Goal: Task Accomplishment & Management: Manage account settings

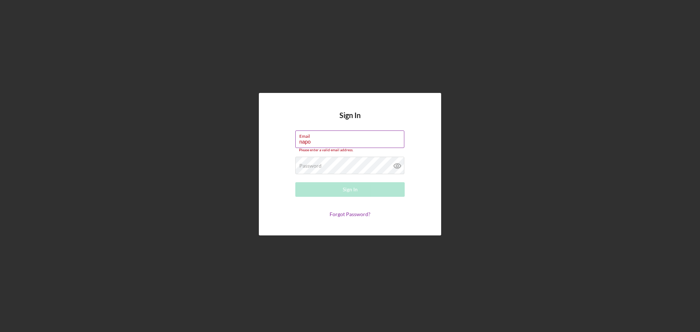
type input "[EMAIL_ADDRESS][DOMAIN_NAME]"
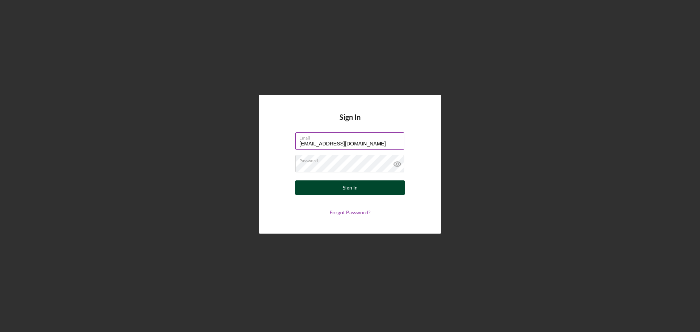
click at [364, 184] on button "Sign In" at bounding box center [349, 187] width 109 height 15
click at [348, 189] on div "Sign In" at bounding box center [350, 187] width 15 height 15
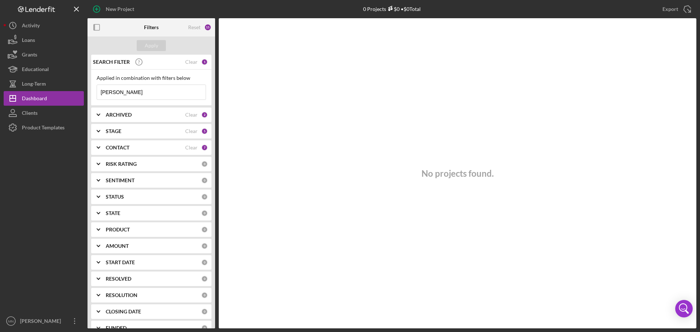
click at [154, 92] on input "[PERSON_NAME]" at bounding box center [151, 92] width 109 height 15
click at [154, 92] on input "lazar" at bounding box center [151, 92] width 109 height 15
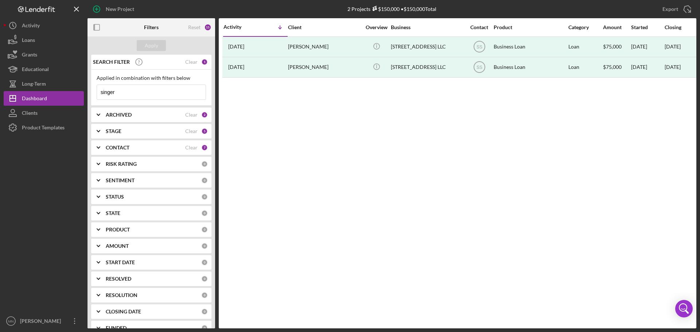
click at [164, 95] on input "singer" at bounding box center [151, 92] width 109 height 15
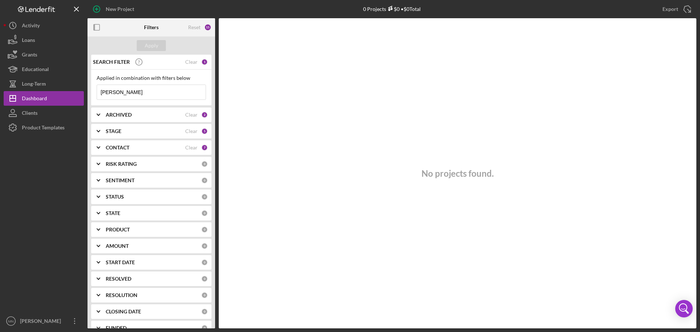
click at [145, 92] on input "mcdonald" at bounding box center [151, 92] width 109 height 15
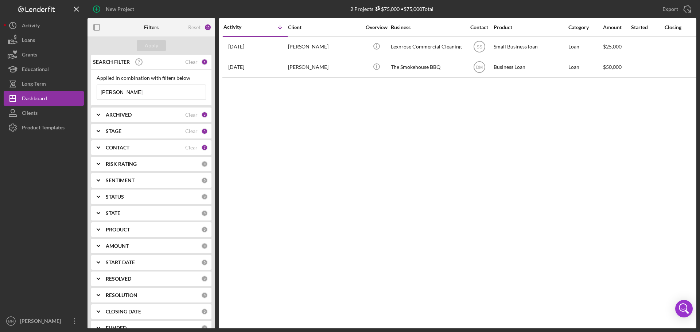
click at [157, 88] on input "brittany" at bounding box center [151, 92] width 109 height 15
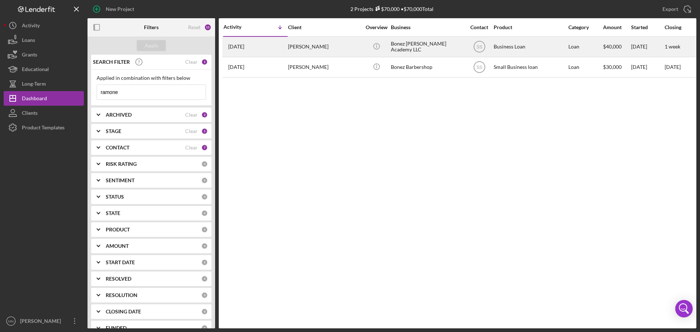
type input "ramone"
click at [295, 44] on div "[PERSON_NAME]" at bounding box center [324, 46] width 73 height 19
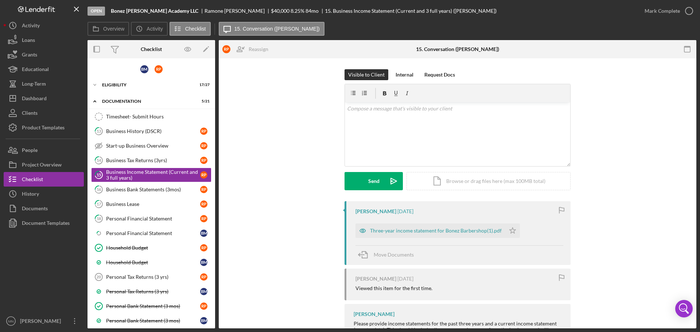
click at [212, 293] on div "Timesheet- Submit Hours Timesheet- Submit Hours 13 Business History (DSCR) R P …" at bounding box center [151, 264] width 128 height 310
drag, startPoint x: 212, startPoint y: 242, endPoint x: 219, endPoint y: 283, distance: 41.8
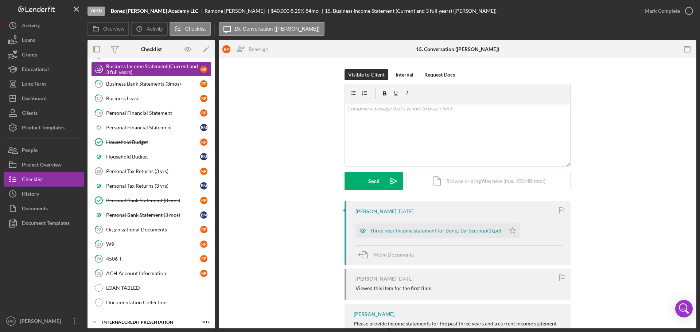
scroll to position [111, 0]
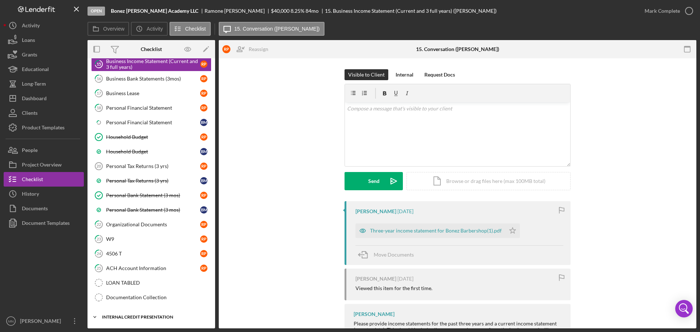
click at [145, 313] on div "Icon/Expander Internal Credit Presentation 0 / 17" at bounding box center [151, 317] width 128 height 15
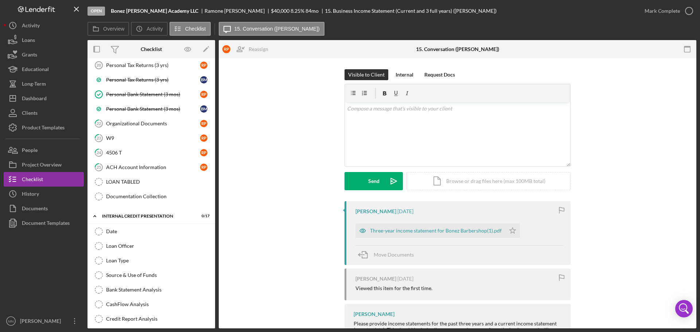
scroll to position [363, 0]
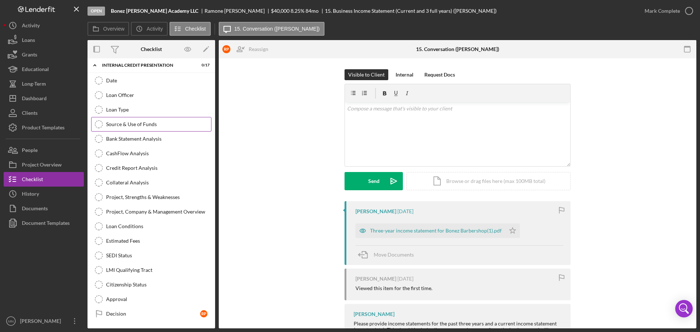
click at [140, 127] on div "Source & Use of Funds" at bounding box center [158, 124] width 105 height 6
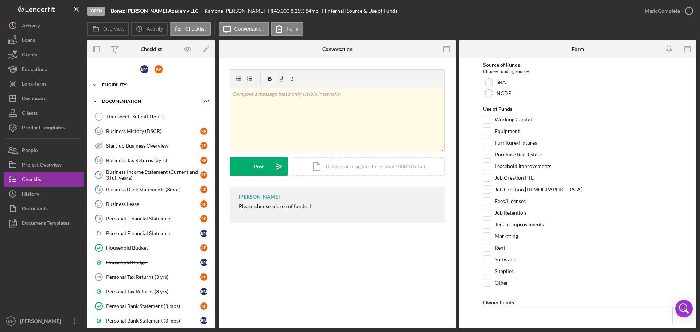
click at [122, 84] on div "Eligibility" at bounding box center [154, 85] width 104 height 4
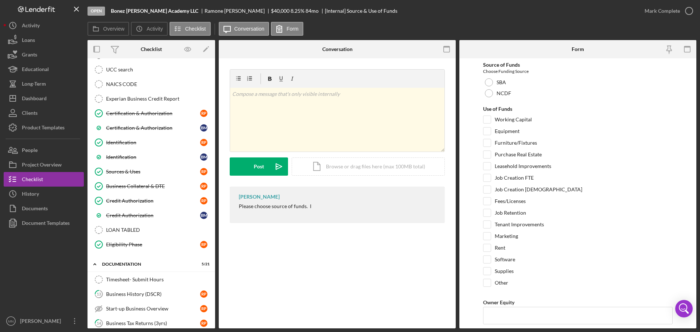
scroll to position [236, 0]
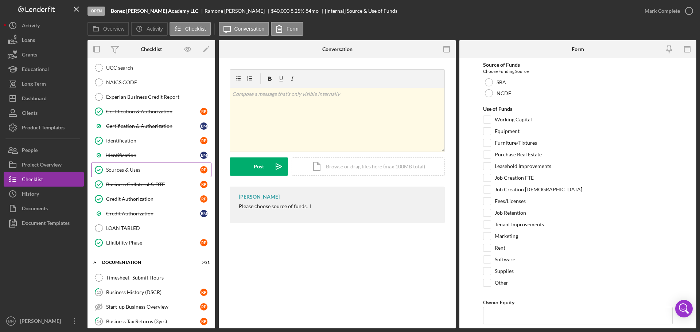
click at [131, 168] on div "Sources & Uses" at bounding box center [153, 170] width 94 height 6
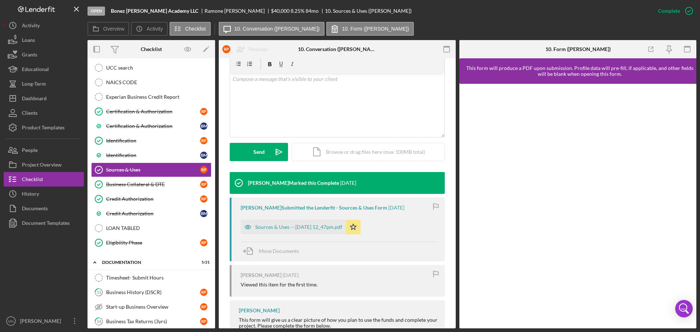
scroll to position [153, 0]
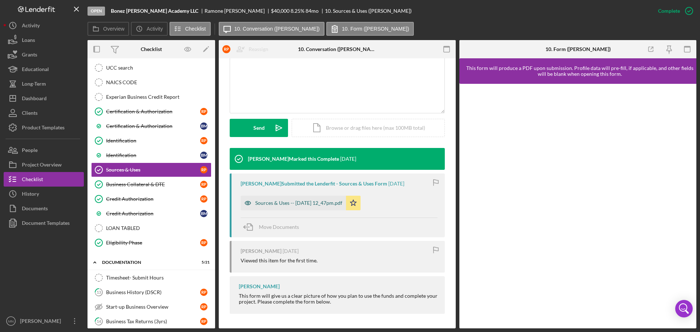
click at [313, 203] on div "Sources & Uses -- 2025-09-04 12_47pm.pdf" at bounding box center [298, 203] width 87 height 6
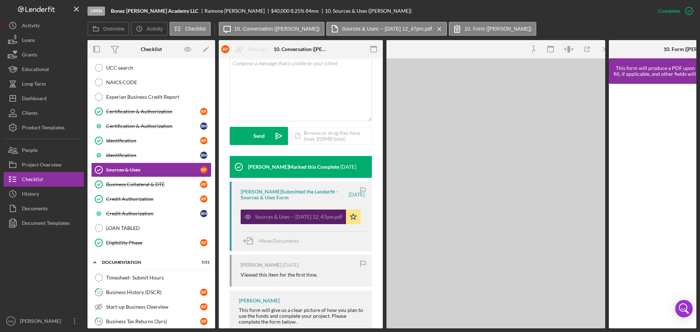
scroll to position [162, 0]
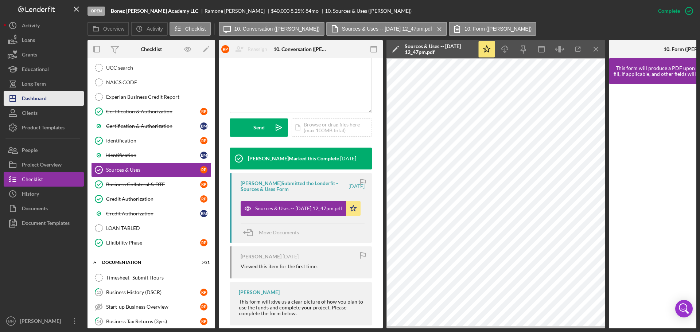
click at [39, 98] on div "Dashboard" at bounding box center [34, 99] width 25 height 16
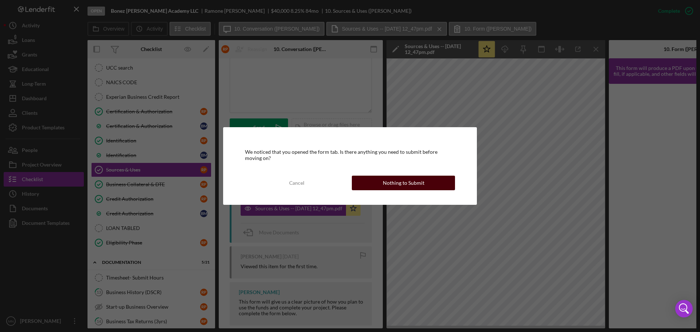
click at [391, 181] on div "Nothing to Submit" at bounding box center [404, 183] width 42 height 15
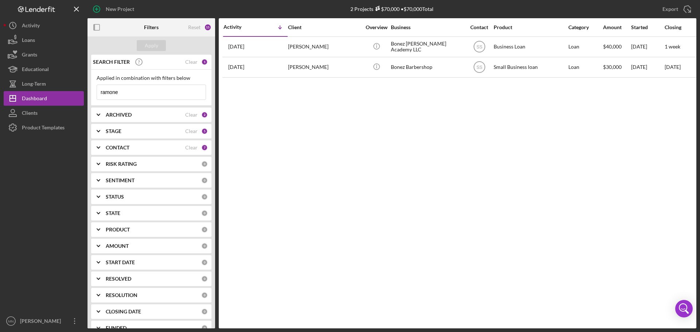
click at [168, 91] on input "ramone" at bounding box center [151, 92] width 109 height 15
click at [64, 99] on button "Icon/Dashboard Dashboard" at bounding box center [44, 98] width 80 height 15
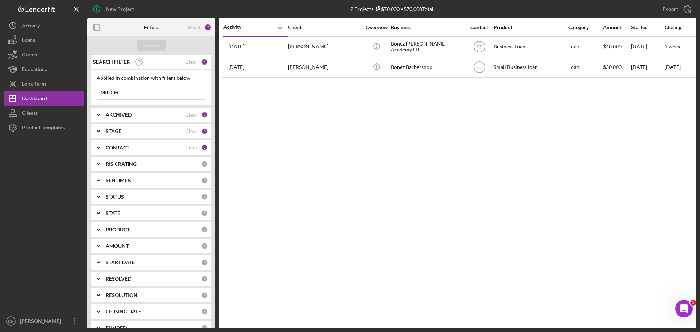
click at [143, 91] on input "ramone" at bounding box center [151, 92] width 109 height 15
type input "r"
click at [154, 45] on div "Apply" at bounding box center [151, 45] width 13 height 11
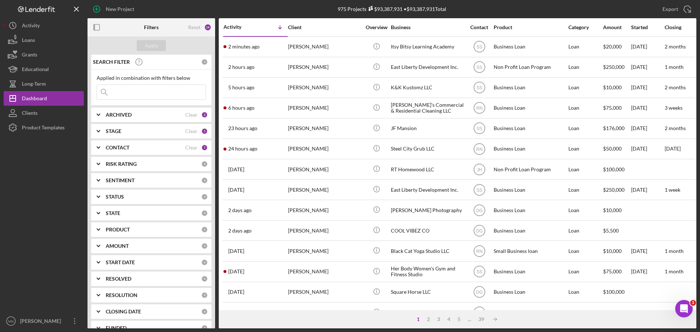
click at [151, 97] on input at bounding box center [151, 92] width 109 height 15
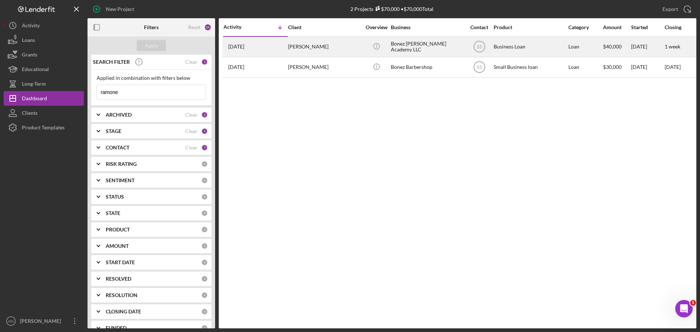
type input "ramone"
click at [310, 52] on div "[PERSON_NAME]" at bounding box center [324, 46] width 73 height 19
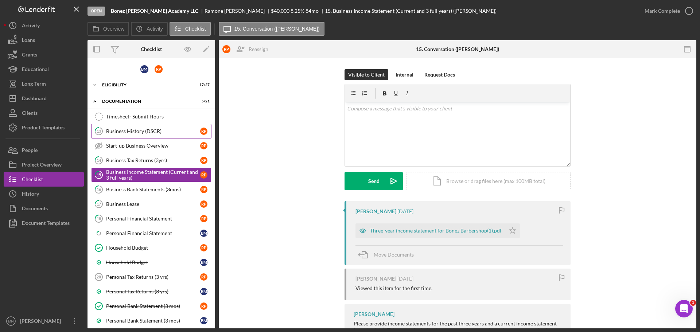
click at [144, 128] on div "Business History (DSCR)" at bounding box center [153, 131] width 94 height 6
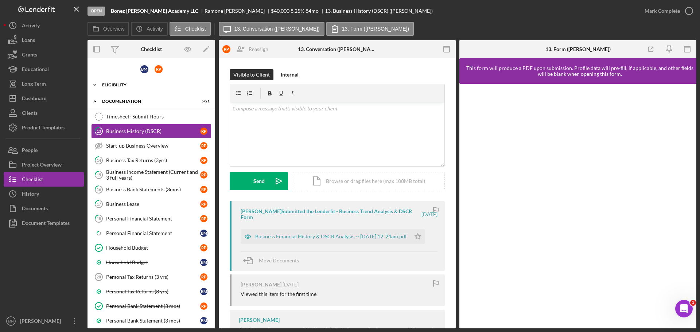
click at [131, 87] on div "Icon/Expander Eligibility 17 / 27" at bounding box center [151, 85] width 128 height 15
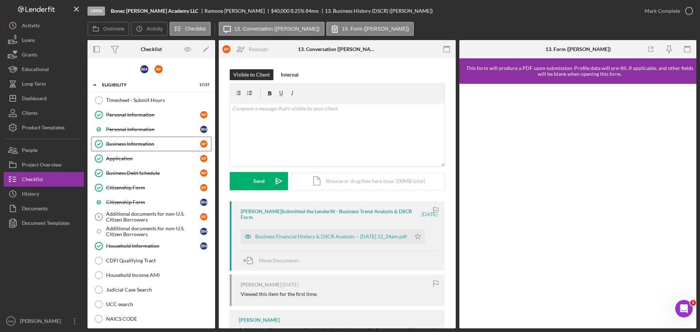
click at [133, 144] on div "Business Information" at bounding box center [153, 144] width 94 height 6
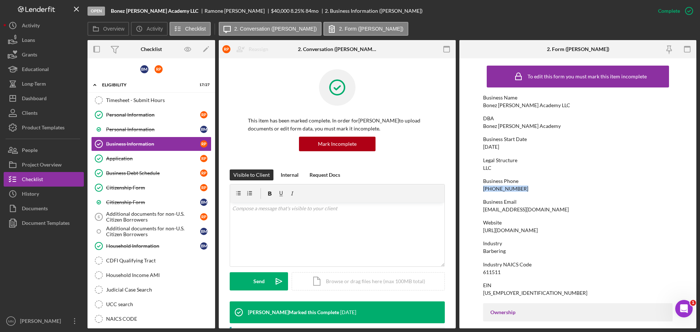
drag, startPoint x: 518, startPoint y: 189, endPoint x: 481, endPoint y: 191, distance: 36.8
click at [481, 191] on form "To edit this form you must mark this item incomplete Business Name Bonez [PERSO…" at bounding box center [577, 193] width 237 height 270
copy div "[PHONE_NUMBER]"
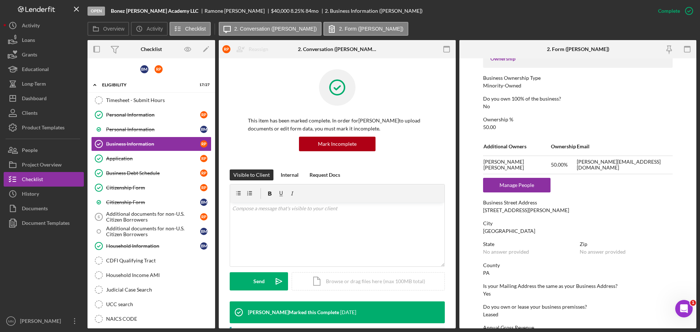
scroll to position [259, 0]
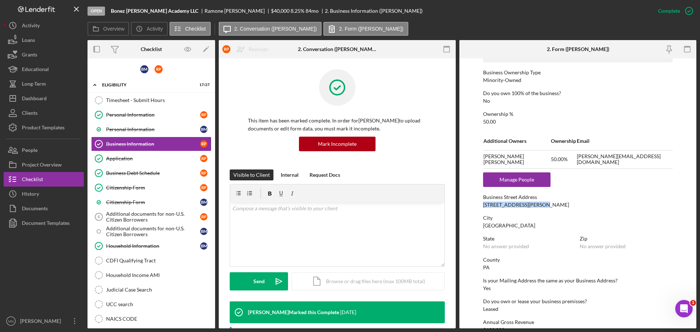
drag, startPoint x: 539, startPoint y: 203, endPoint x: 480, endPoint y: 206, distance: 59.1
click at [480, 206] on form "To edit this form you must mark this item incomplete Business Name Bonez [PERSO…" at bounding box center [577, 193] width 237 height 270
copy div "[STREET_ADDRESS][PERSON_NAME]"
click at [118, 83] on div "Eligibility" at bounding box center [154, 85] width 104 height 4
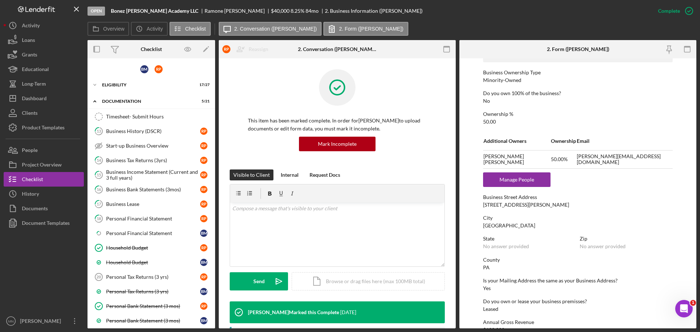
click at [136, 11] on b "Bonez [PERSON_NAME] Academy LLC" at bounding box center [154, 11] width 87 height 6
click at [107, 34] on button "Overview" at bounding box center [108, 29] width 42 height 14
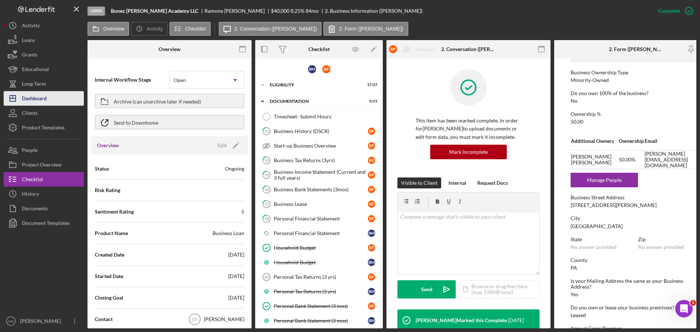
click at [30, 103] on div "Dashboard" at bounding box center [34, 99] width 25 height 16
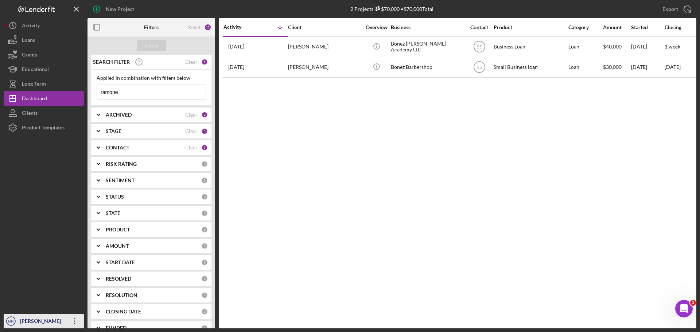
click at [48, 318] on div "[PERSON_NAME]" at bounding box center [41, 322] width 47 height 16
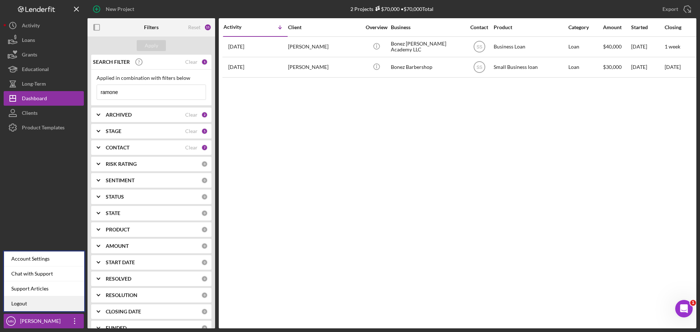
click at [65, 300] on link "Logout" at bounding box center [44, 303] width 80 height 15
